Goal: Entertainment & Leisure: Consume media (video, audio)

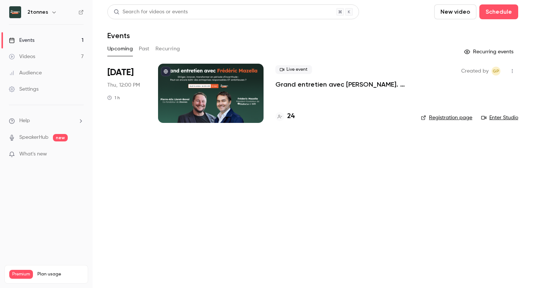
click at [47, 58] on link "Videos 7" at bounding box center [46, 56] width 92 height 16
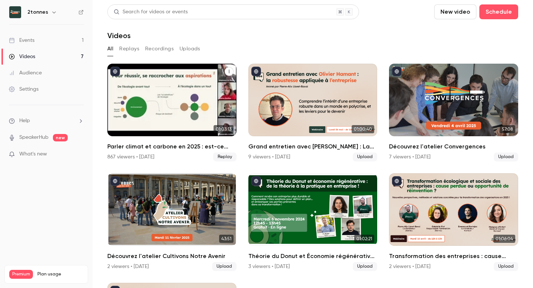
click at [165, 107] on div "Parler climat et carbone en 2025 : est-ce bien raisonnable ?" at bounding box center [171, 100] width 129 height 72
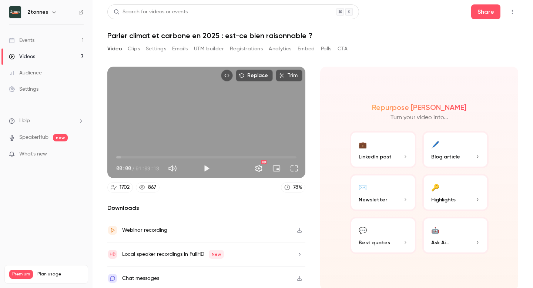
click at [154, 36] on h1 "Parler climat et carbone en 2025 : est-ce bien raisonnable ?" at bounding box center [312, 35] width 411 height 9
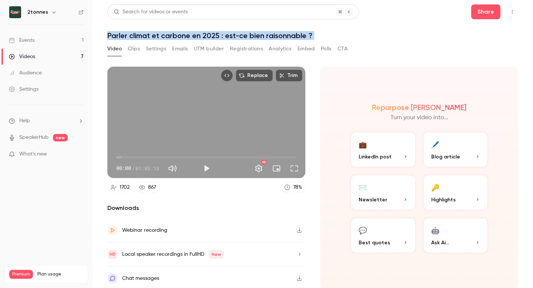
click at [154, 36] on h1 "Parler climat et carbone en 2025 : est-ce bien raisonnable ?" at bounding box center [312, 35] width 411 height 9
copy div "Parler climat et carbone en 2025 : est-ce bien raisonnable ? Video Clips Settin…"
